Goal: Use online tool/utility: Utilize a website feature to perform a specific function

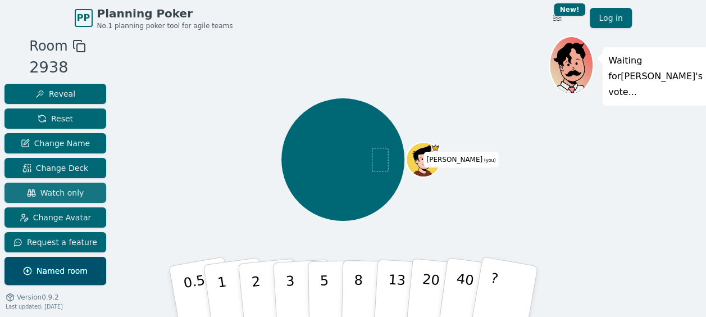
click at [63, 193] on span "Watch only" at bounding box center [55, 192] width 57 height 11
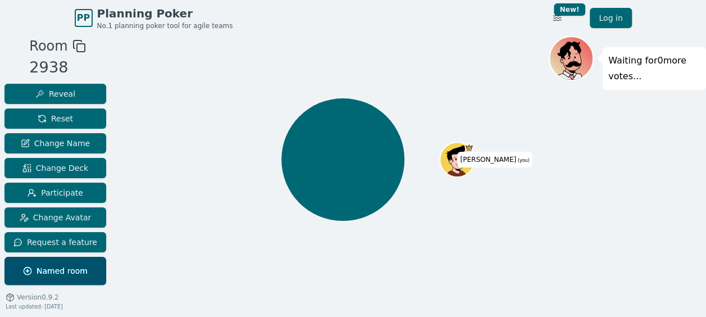
click at [653, 175] on div "Waiting for 0 more votes..." at bounding box center [627, 190] width 157 height 309
